Goal: Navigation & Orientation: Find specific page/section

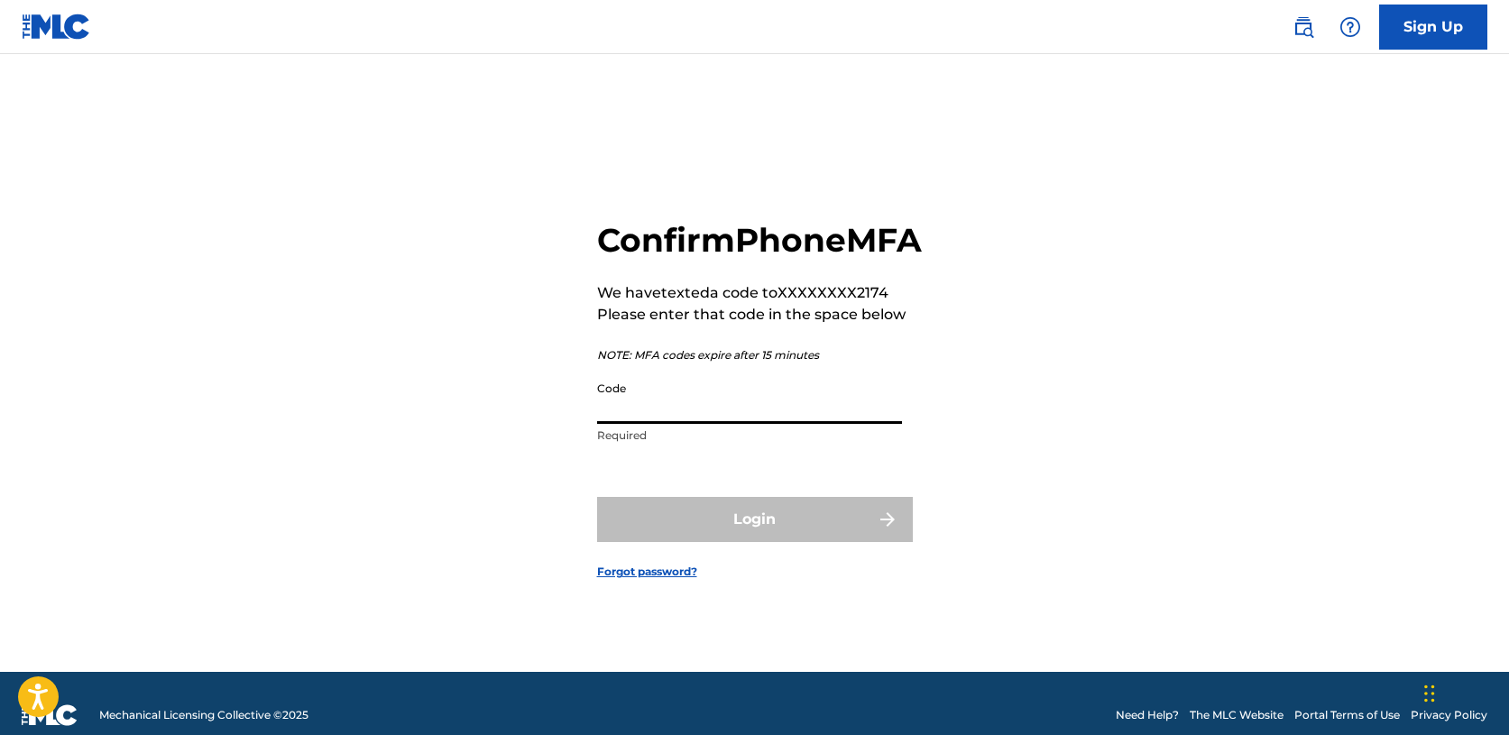
click at [763, 424] on input "Code" at bounding box center [749, 398] width 305 height 51
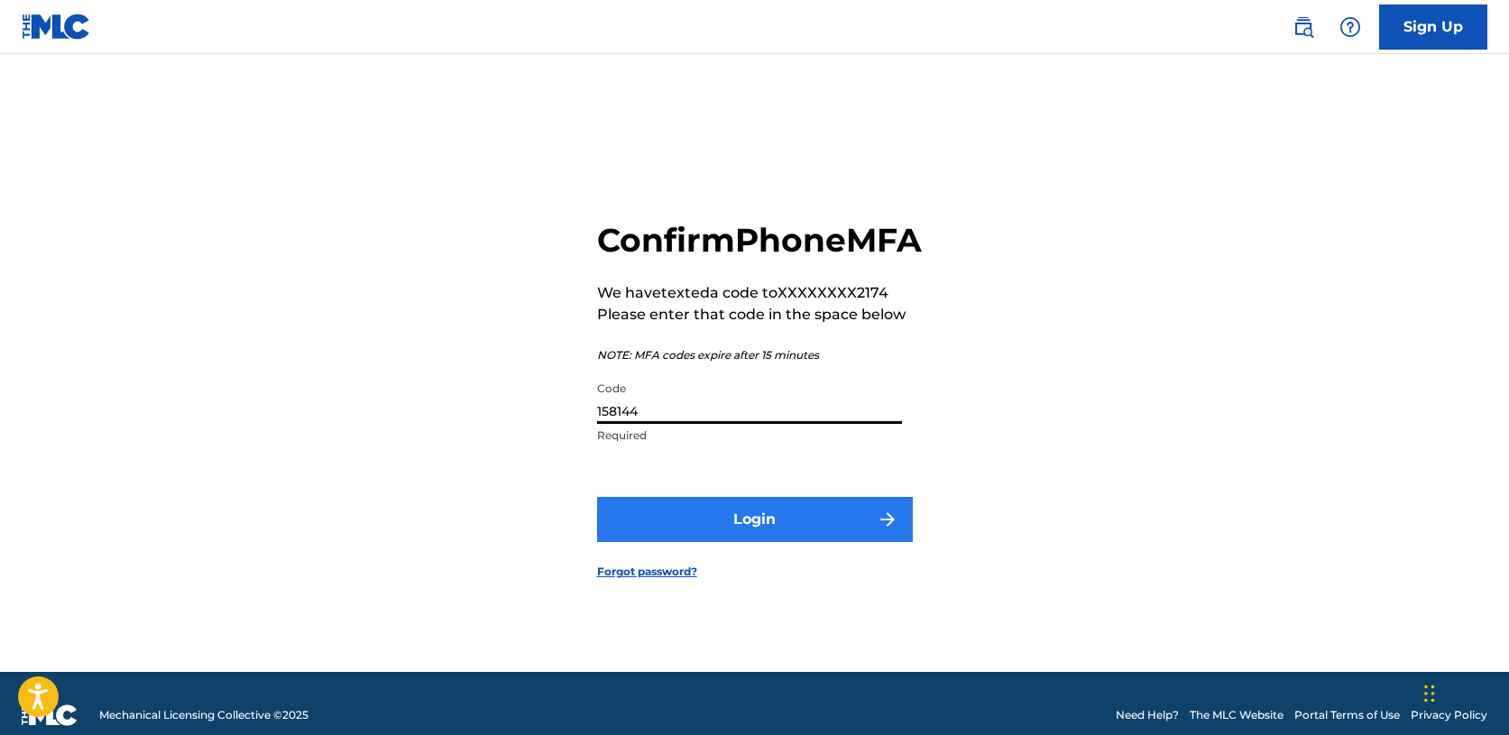
type input "158144"
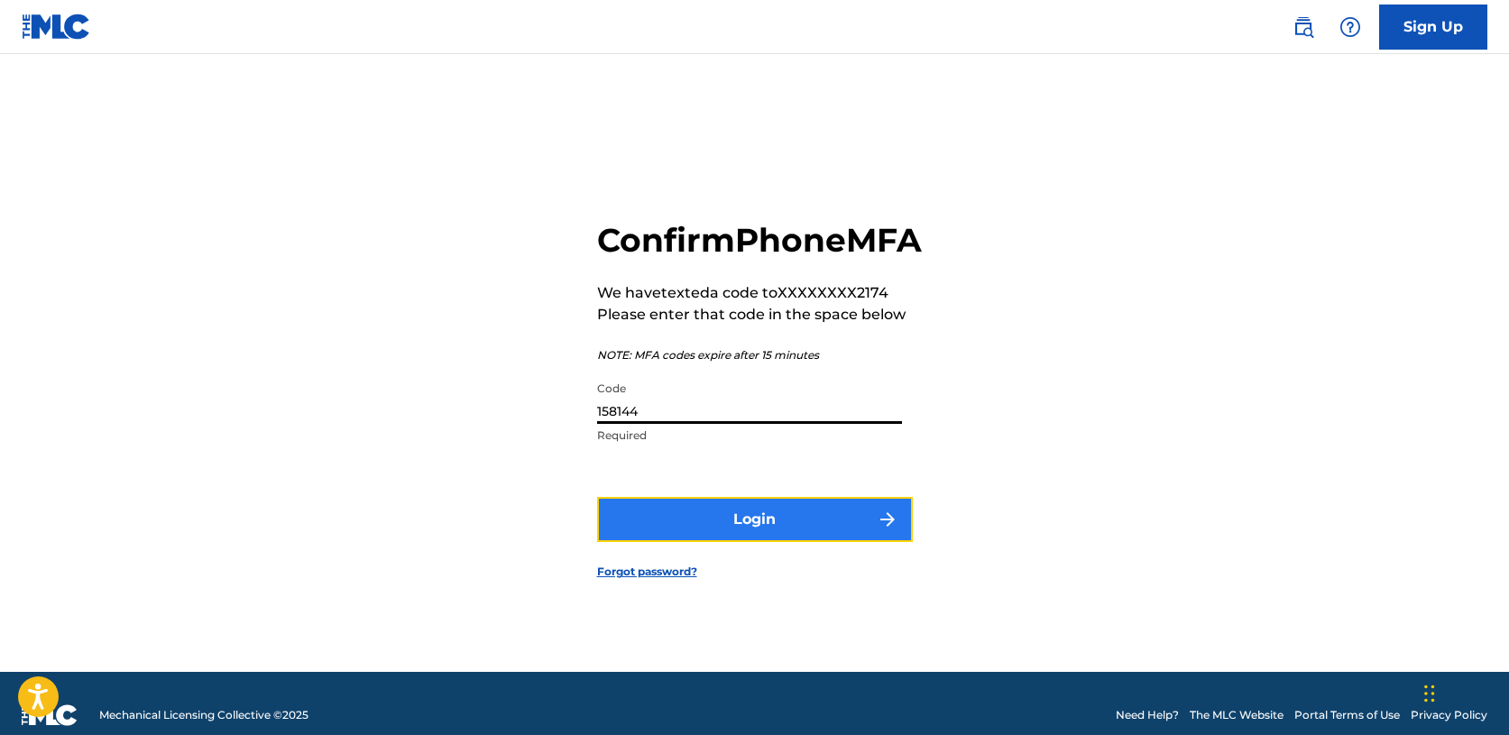
click at [841, 542] on button "Login" at bounding box center [755, 519] width 316 height 45
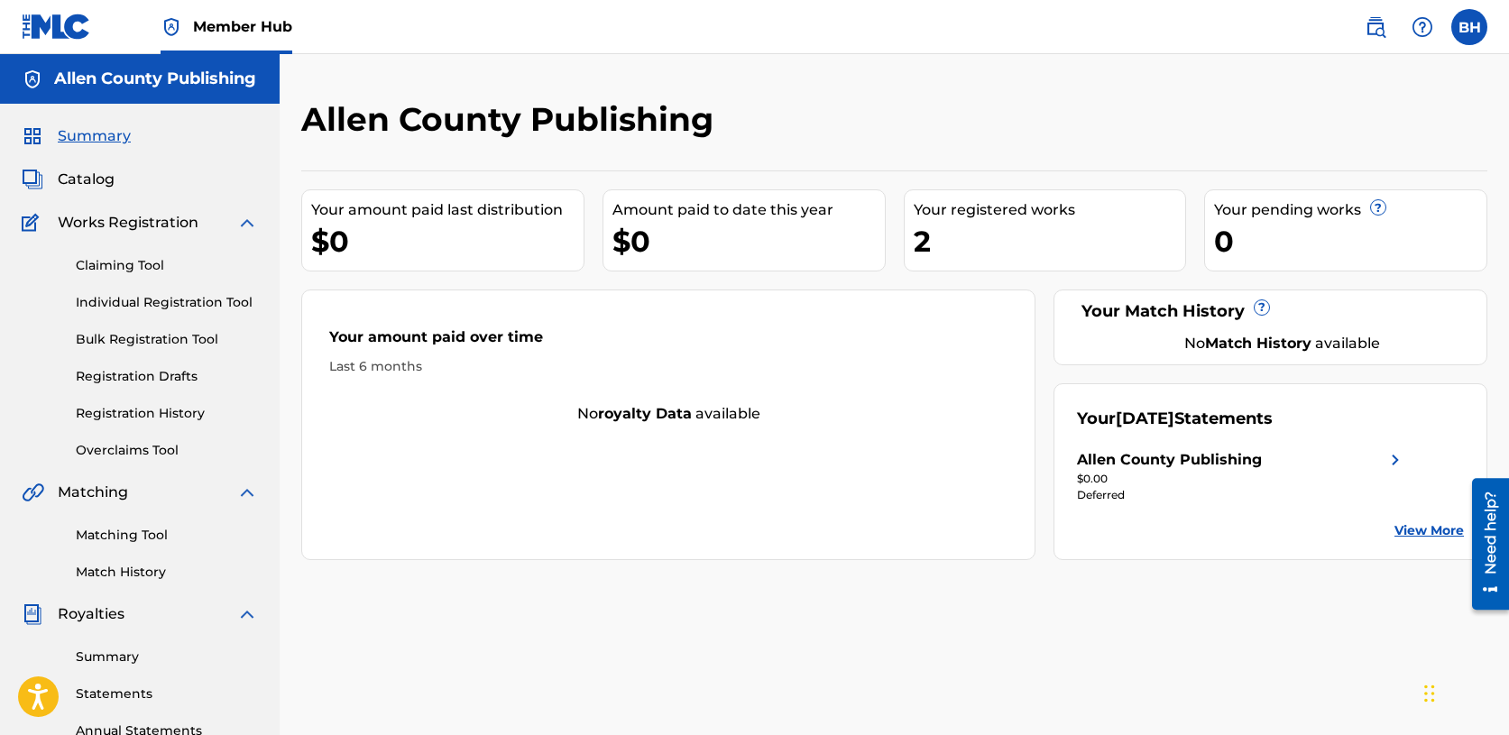
click at [1393, 115] on div at bounding box center [1351, 125] width 272 height 53
click at [1486, 17] on div "BH BH [PERSON_NAME] [PERSON_NAME][EMAIL_ADDRESS][PERSON_NAME][DOMAIN_NAME] Noti…" at bounding box center [1417, 27] width 141 height 36
click at [1469, 30] on label at bounding box center [1469, 27] width 36 height 36
click at [1469, 27] on input "BH [PERSON_NAME] [PERSON_NAME][EMAIL_ADDRESS][PERSON_NAME][DOMAIN_NAME] Notific…" at bounding box center [1469, 27] width 0 height 0
click at [1023, 100] on div "Allen County Publishing" at bounding box center [758, 125] width 914 height 53
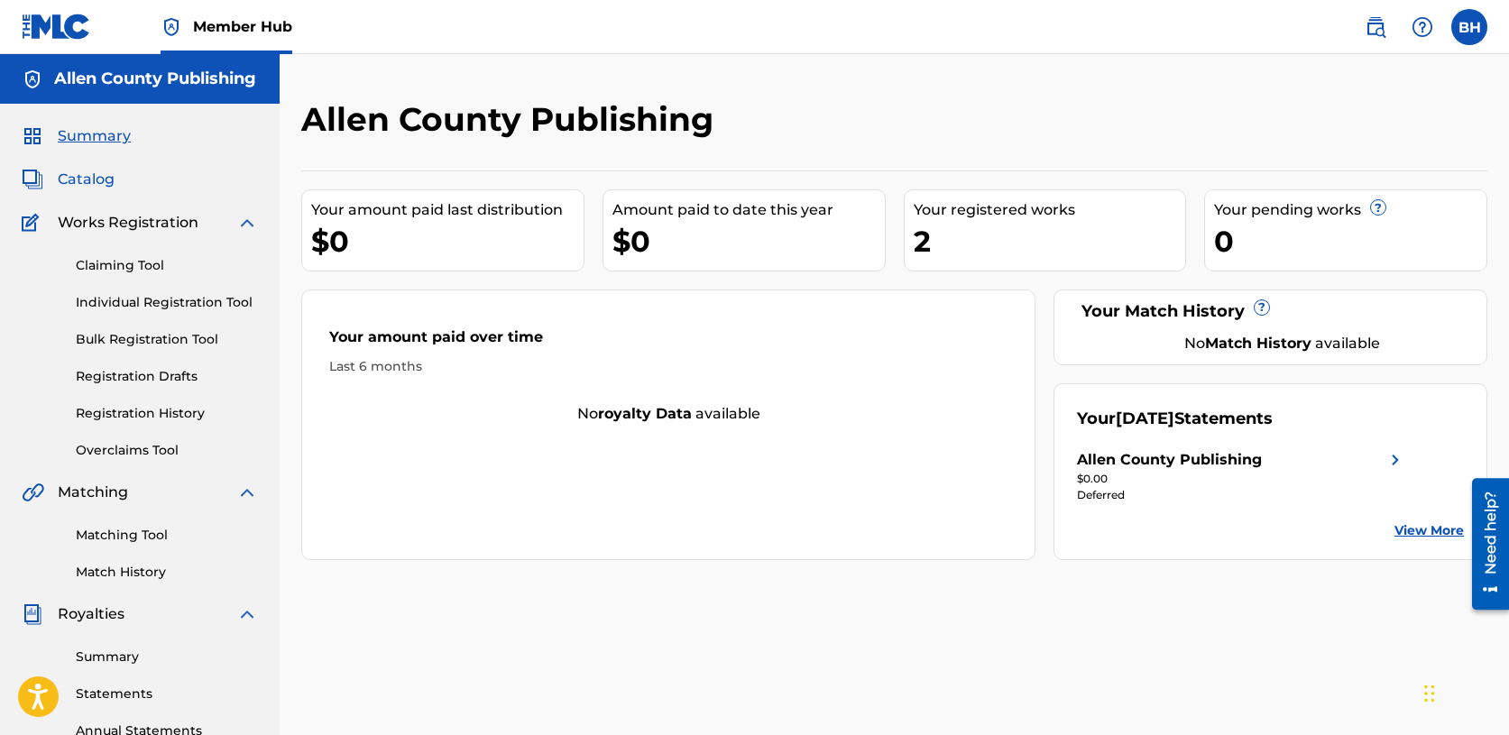
click at [90, 181] on span "Catalog" at bounding box center [86, 180] width 57 height 22
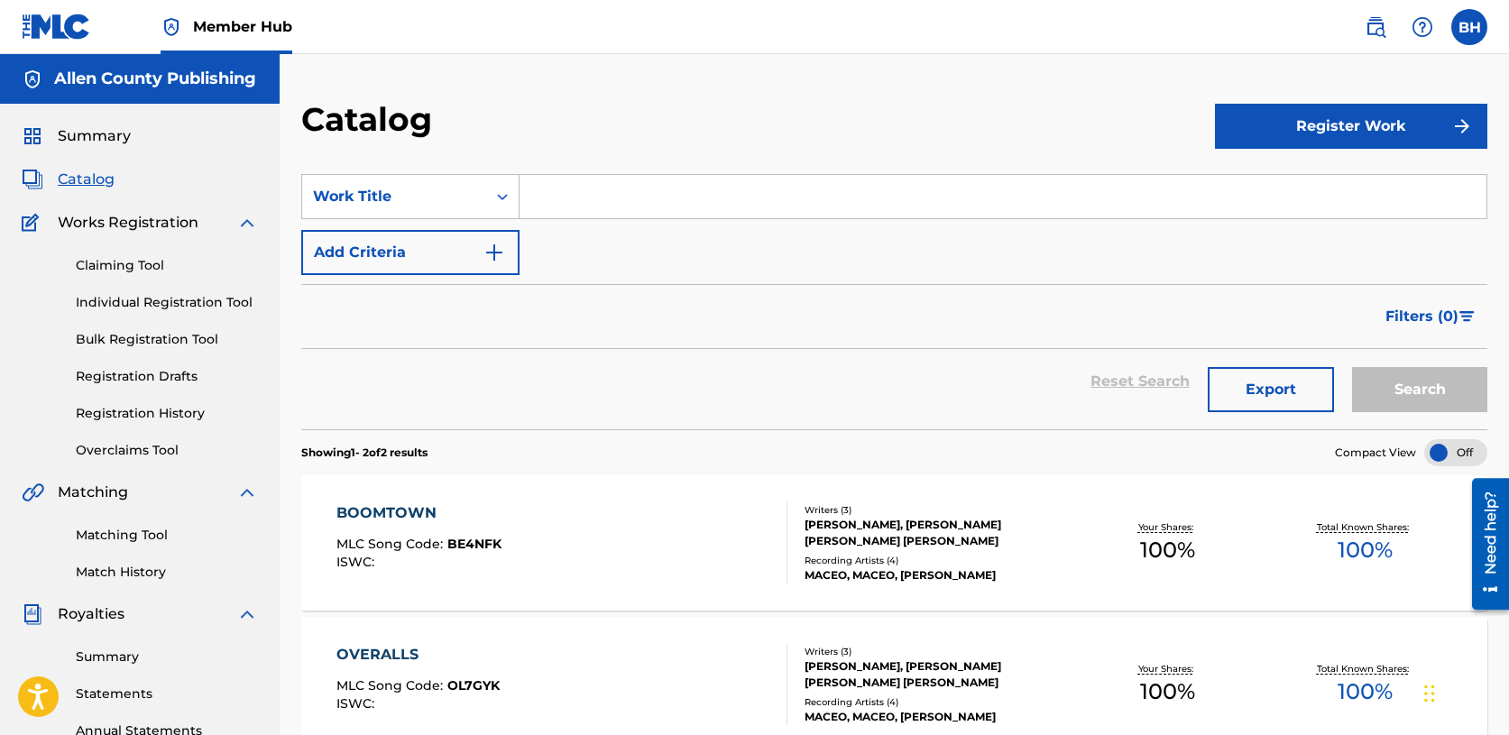
click at [760, 106] on div "Catalog" at bounding box center [758, 125] width 914 height 53
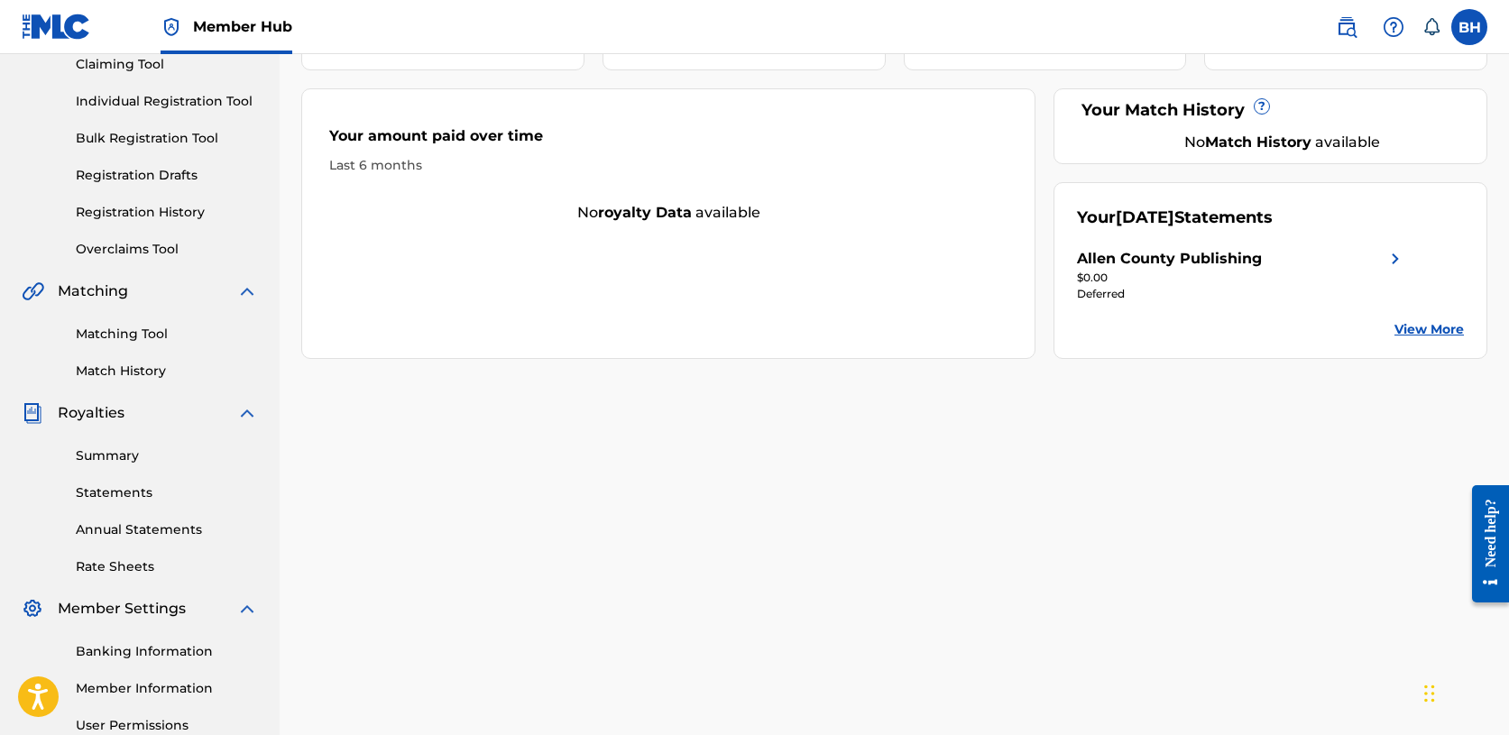
scroll to position [370, 0]
